Goal: Task Accomplishment & Management: Manage account settings

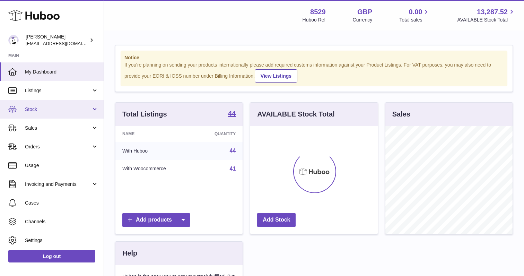
scroll to position [108, 127]
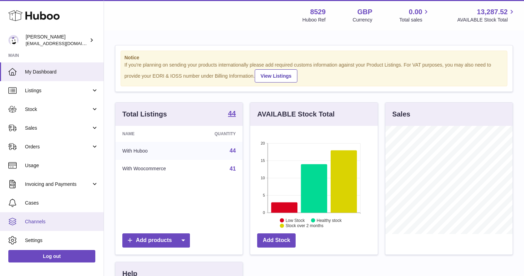
click at [45, 219] on span "Channels" at bounding box center [61, 221] width 73 height 7
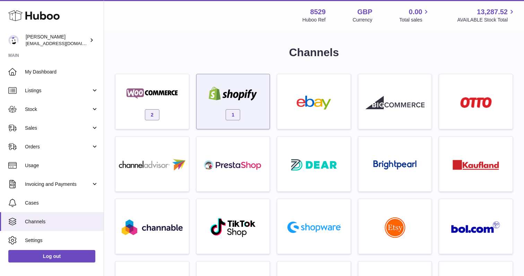
click at [215, 107] on div "1" at bounding box center [233, 103] width 66 height 44
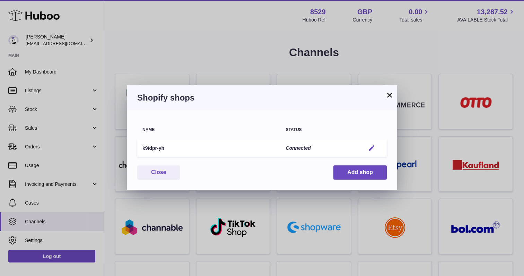
click at [370, 146] on em "button" at bounding box center [371, 147] width 7 height 7
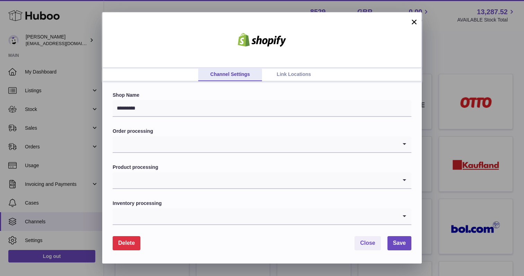
click at [289, 75] on link "Link Locations" at bounding box center [294, 74] width 64 height 13
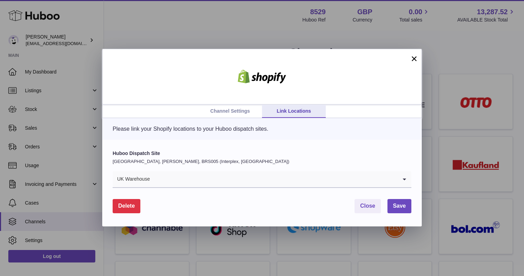
click at [412, 56] on button "×" at bounding box center [414, 58] width 8 height 8
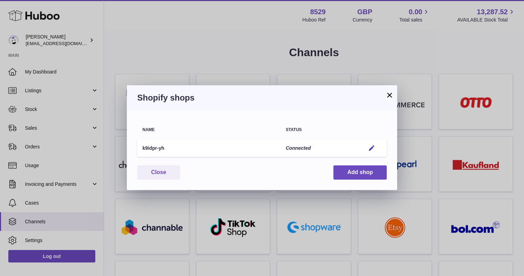
click at [386, 93] on button "×" at bounding box center [389, 95] width 8 height 8
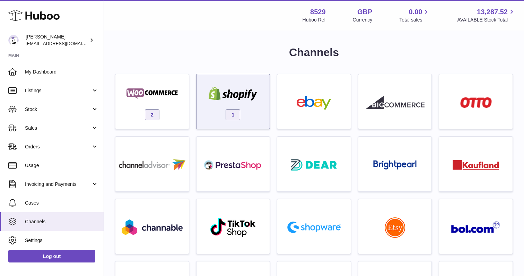
click at [225, 98] on img at bounding box center [232, 94] width 59 height 14
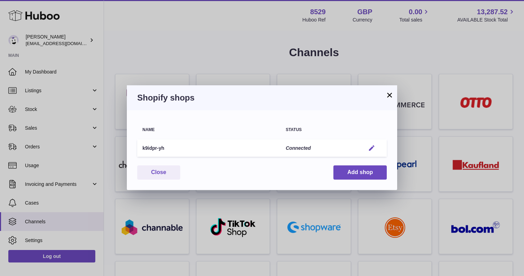
click at [374, 146] on em "button" at bounding box center [371, 147] width 7 height 7
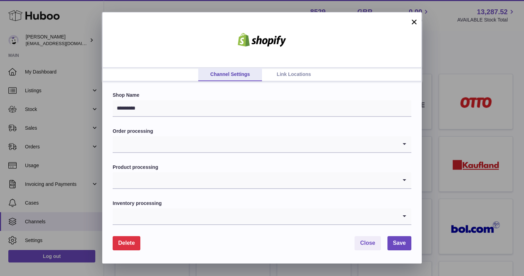
click at [290, 70] on link "Link Locations" at bounding box center [294, 74] width 64 height 13
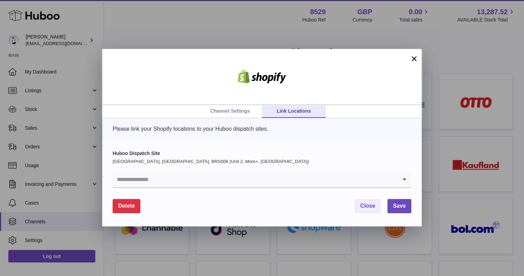
click at [209, 182] on input "Search for option" at bounding box center [255, 179] width 285 height 16
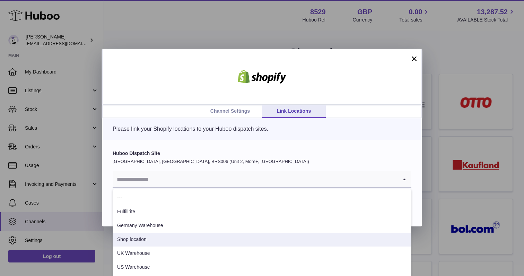
scroll to position [0, 0]
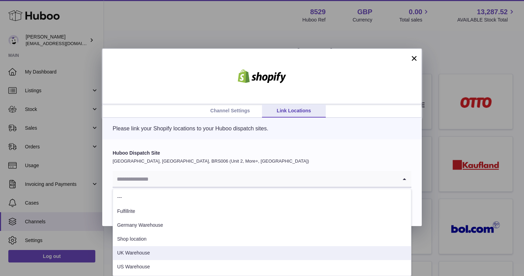
click at [177, 251] on li "UK Warehouse" at bounding box center [262, 253] width 298 height 14
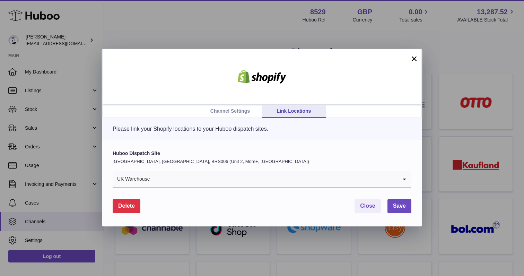
scroll to position [0, 0]
click at [395, 208] on span "Save" at bounding box center [399, 206] width 13 height 6
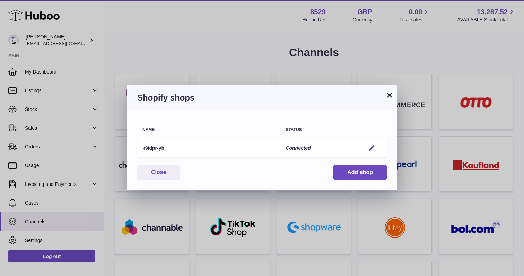
click at [390, 97] on button "×" at bounding box center [389, 95] width 8 height 8
